Goal: Navigation & Orientation: Find specific page/section

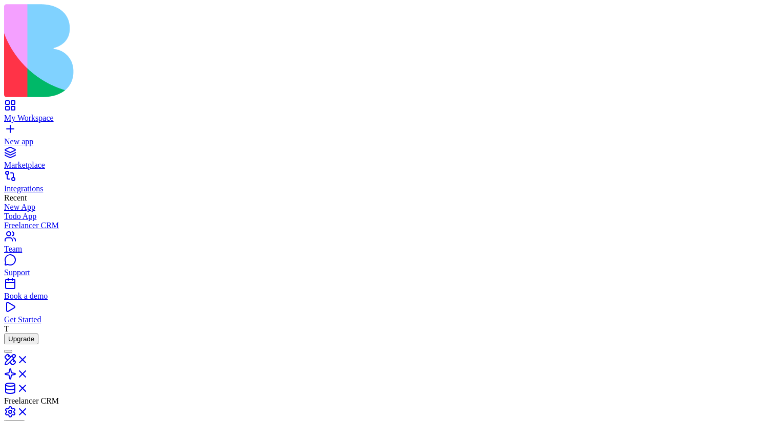
drag, startPoint x: 303, startPoint y: 216, endPoint x: 269, endPoint y: 216, distance: 34.3
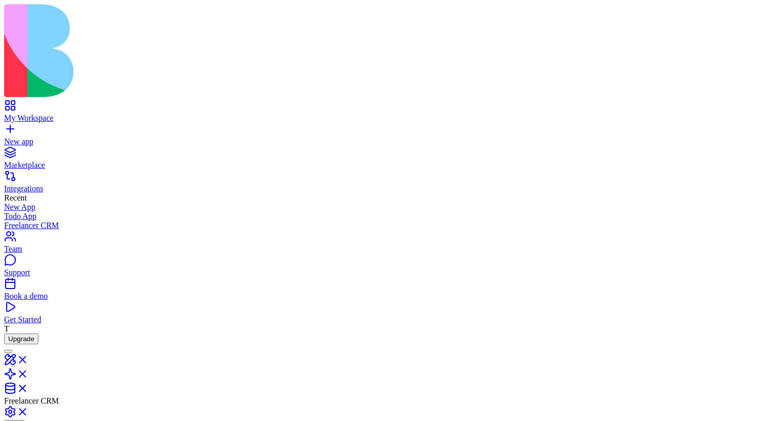
drag, startPoint x: 308, startPoint y: 276, endPoint x: 245, endPoint y: 268, distance: 64.5
drag, startPoint x: 318, startPoint y: 367, endPoint x: 237, endPoint y: 340, distance: 85.3
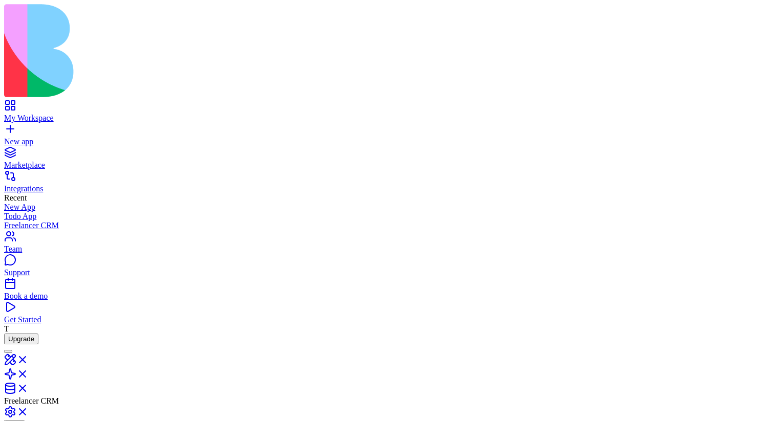
drag, startPoint x: 262, startPoint y: 369, endPoint x: 148, endPoint y: 322, distance: 122.9
drag, startPoint x: 483, startPoint y: 185, endPoint x: 474, endPoint y: 292, distance: 106.9
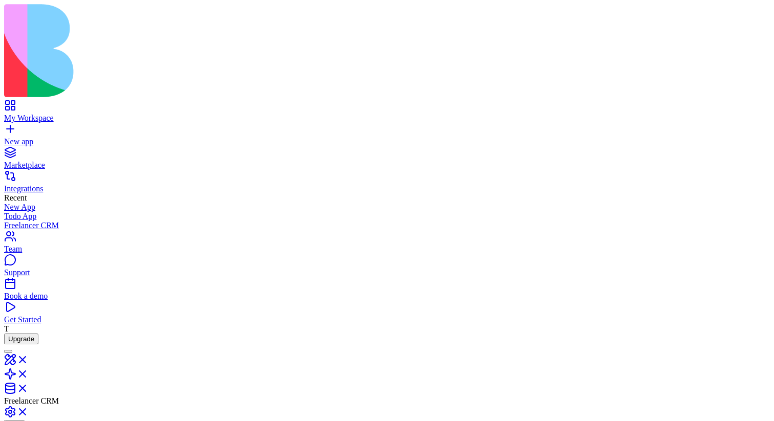
click at [749, 49] on html "My Workspace New app Marketplace Integrations Recent New App Todo App Freelance…" at bounding box center [387, 390] width 774 height 781
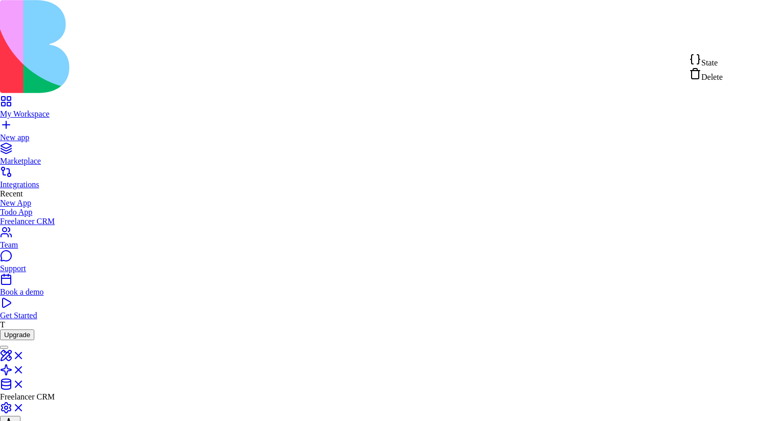
click at [743, 39] on html "My Workspace New app Marketplace Integrations Recent New App Todo App Freelance…" at bounding box center [387, 388] width 774 height 777
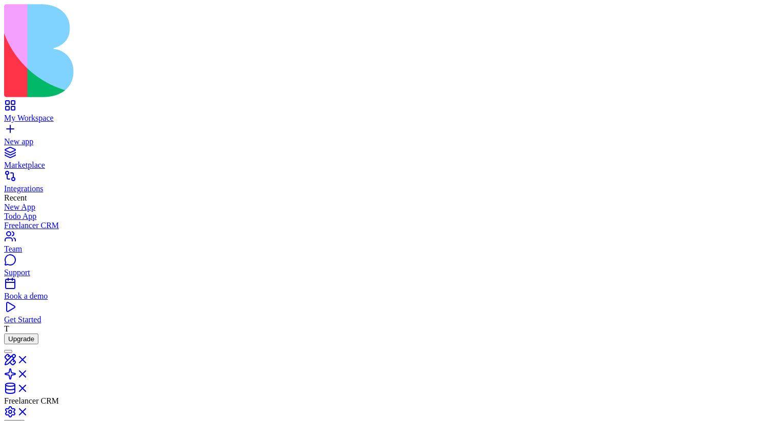
click at [29, 359] on link at bounding box center [16, 363] width 25 height 9
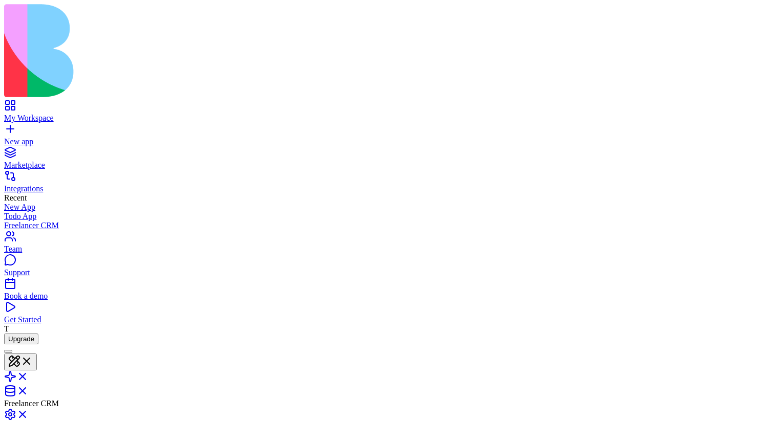
type textarea "**********"
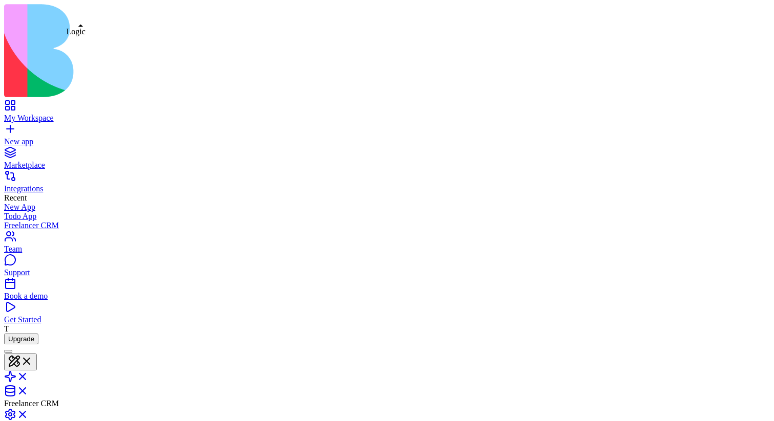
click at [29, 376] on link at bounding box center [16, 380] width 25 height 9
